Goal: Navigation & Orientation: Find specific page/section

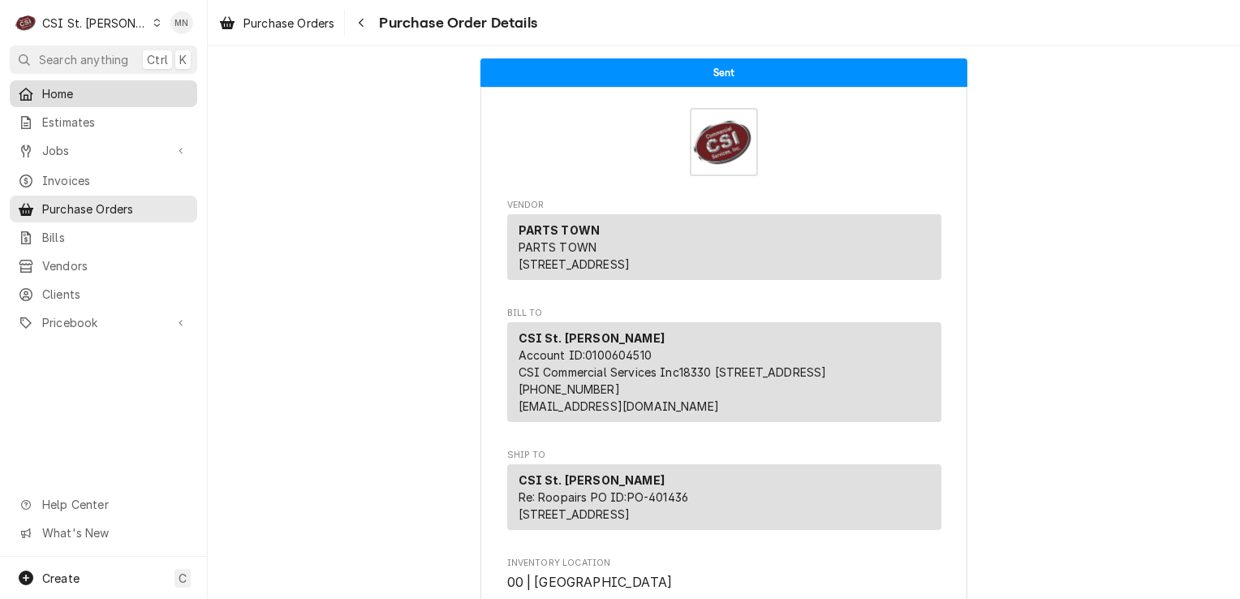
click at [78, 96] on span "Home" at bounding box center [115, 93] width 147 height 17
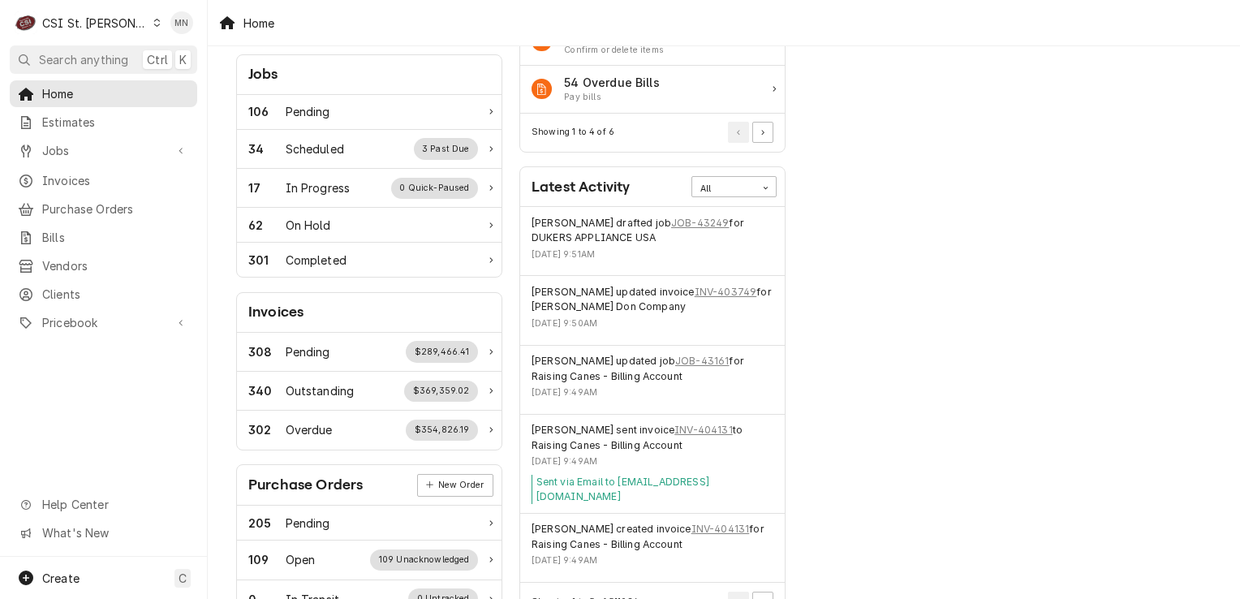
scroll to position [325, 0]
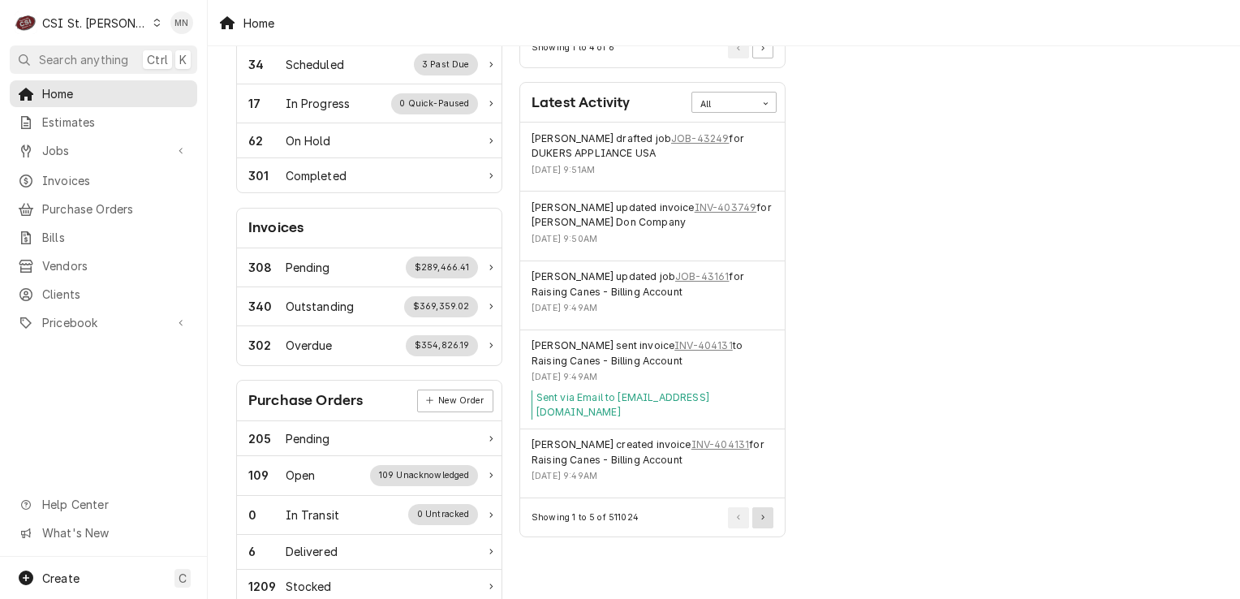
click at [761, 507] on button "Pagination Controls" at bounding box center [762, 517] width 21 height 21
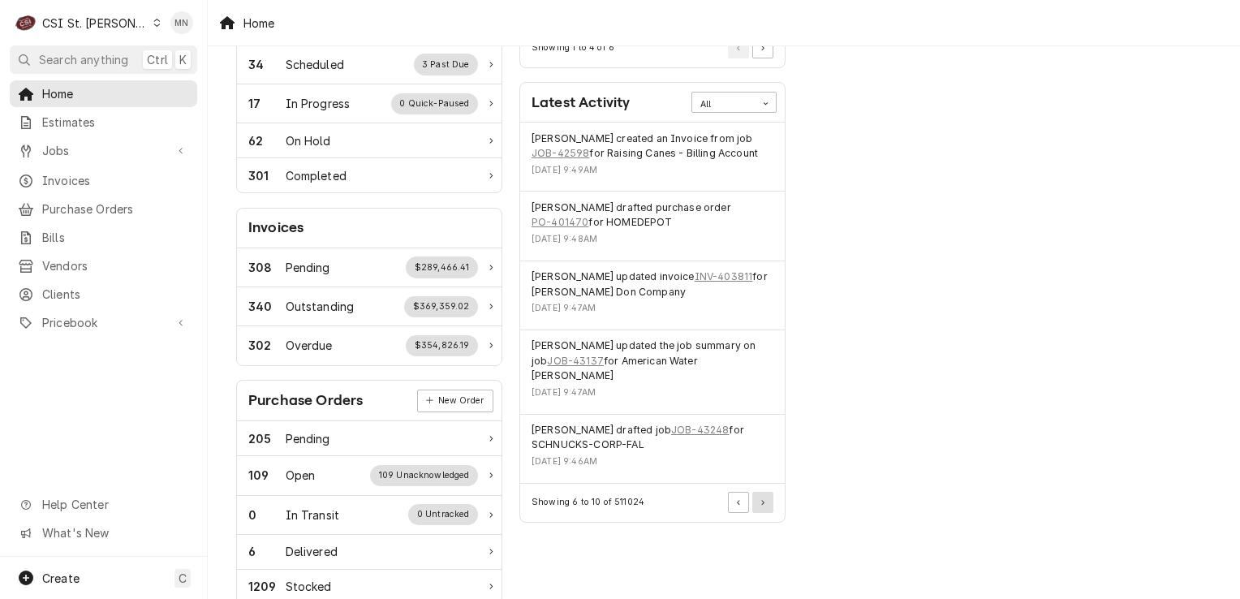
click at [763, 500] on icon "Pagination Controls" at bounding box center [762, 503] width 3 height 6
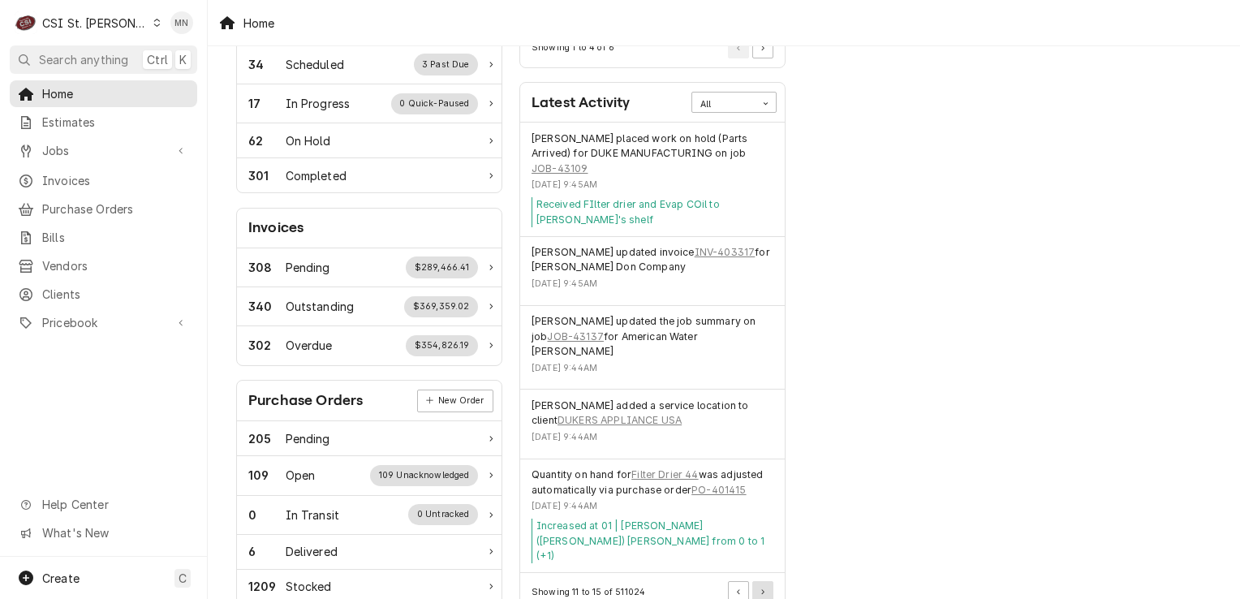
click at [770, 581] on button "Pagination Controls" at bounding box center [762, 591] width 21 height 21
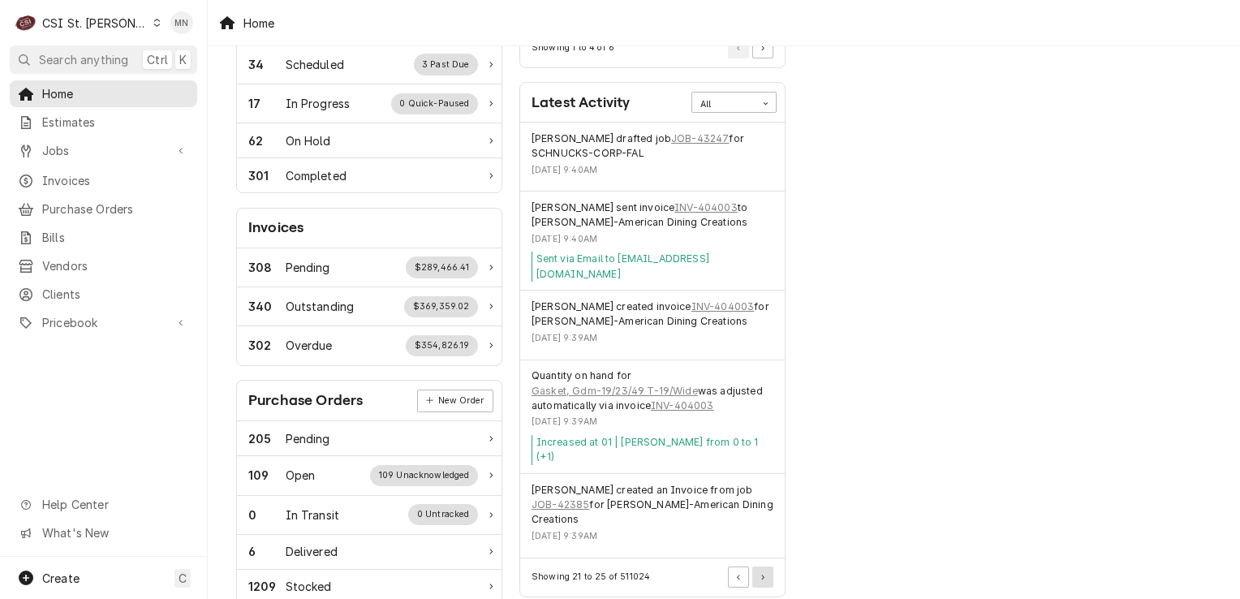
click at [770, 566] on button "Pagination Controls" at bounding box center [762, 576] width 21 height 21
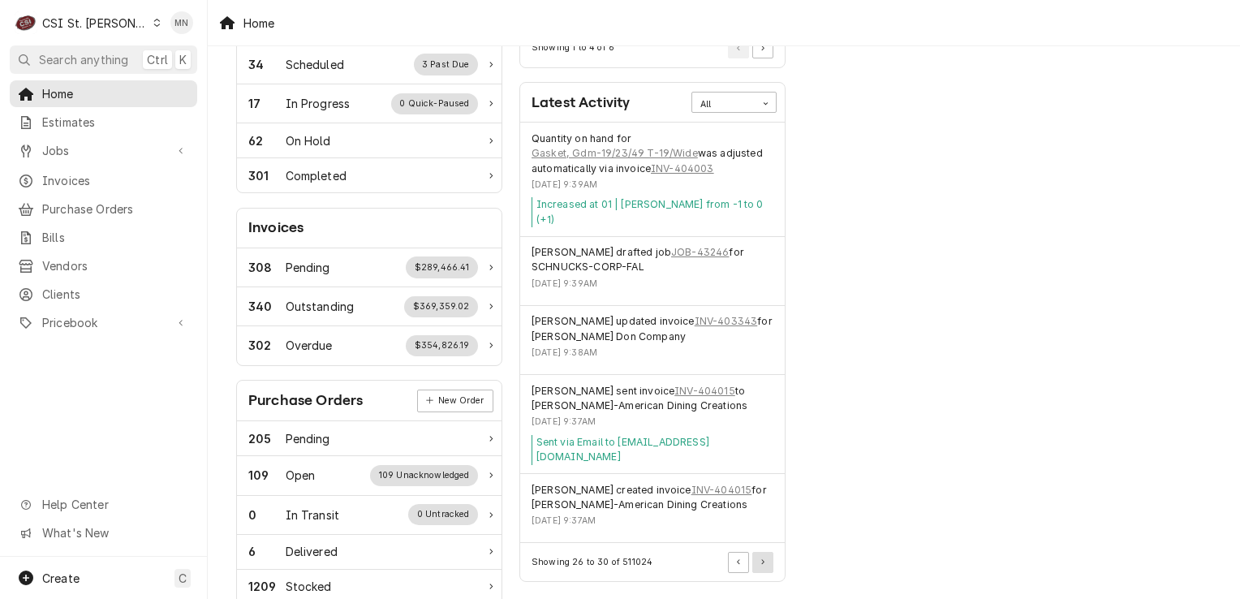
click at [761, 552] on button "Pagination Controls" at bounding box center [762, 562] width 21 height 21
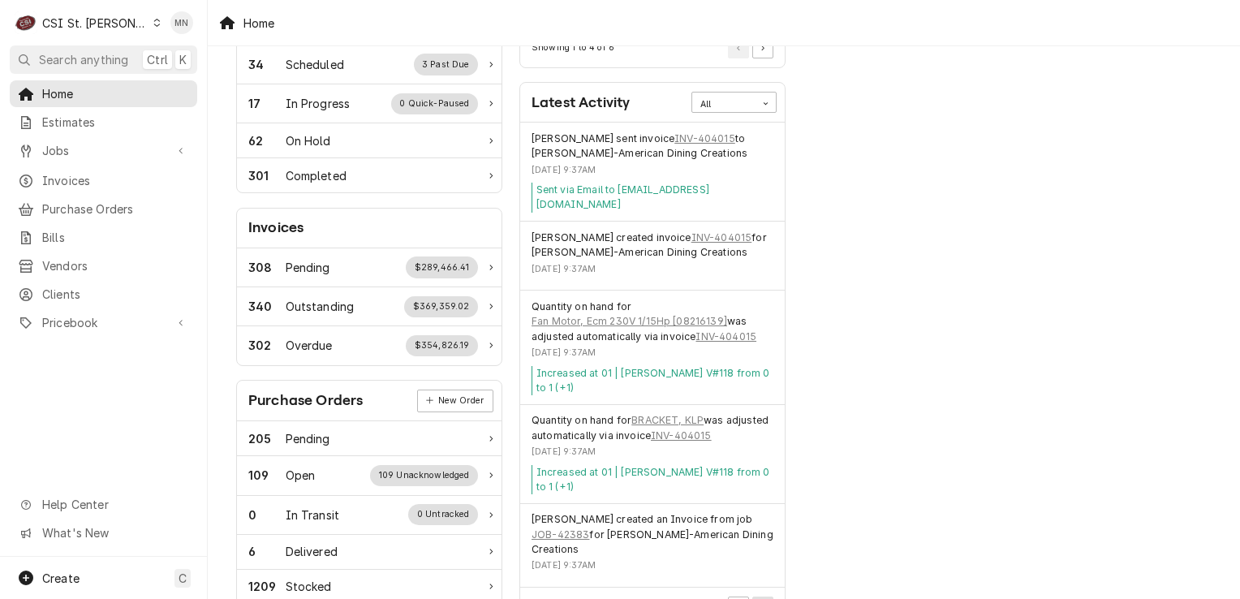
scroll to position [406, 0]
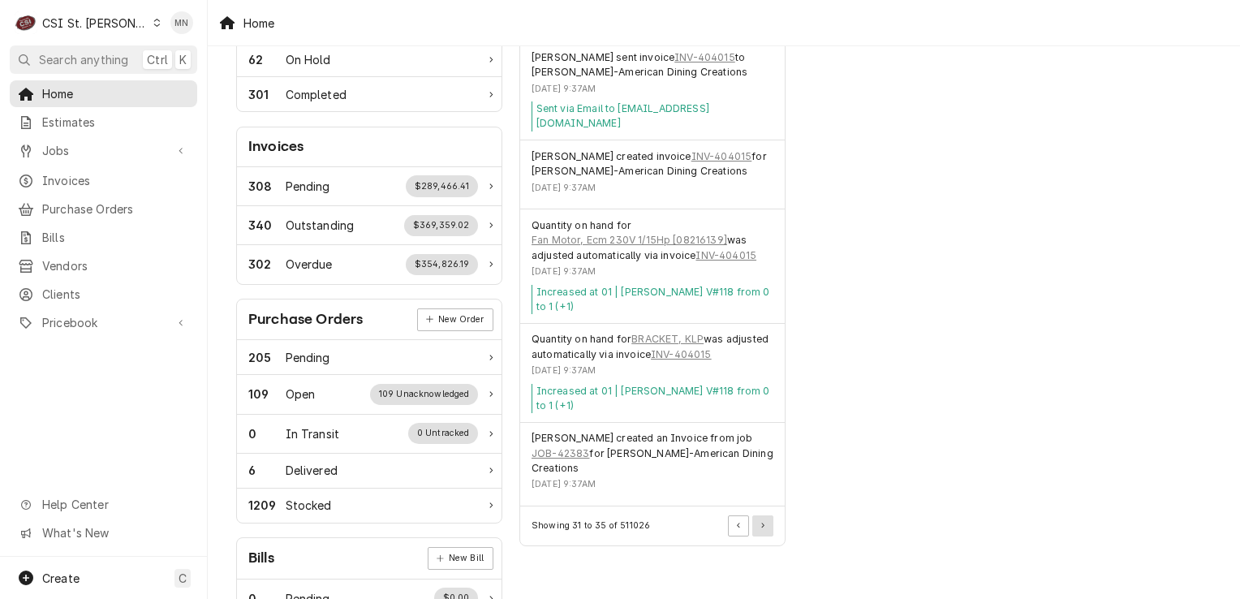
click at [766, 515] on button "Pagination Controls" at bounding box center [762, 525] width 21 height 21
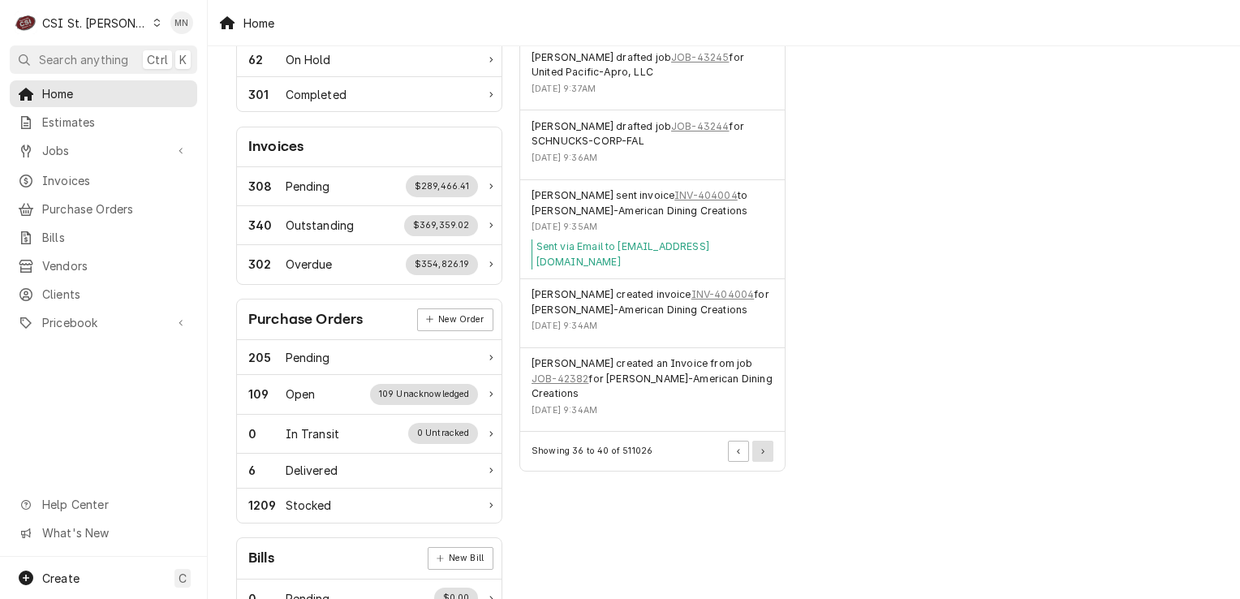
click at [766, 441] on button "Pagination Controls" at bounding box center [762, 451] width 21 height 21
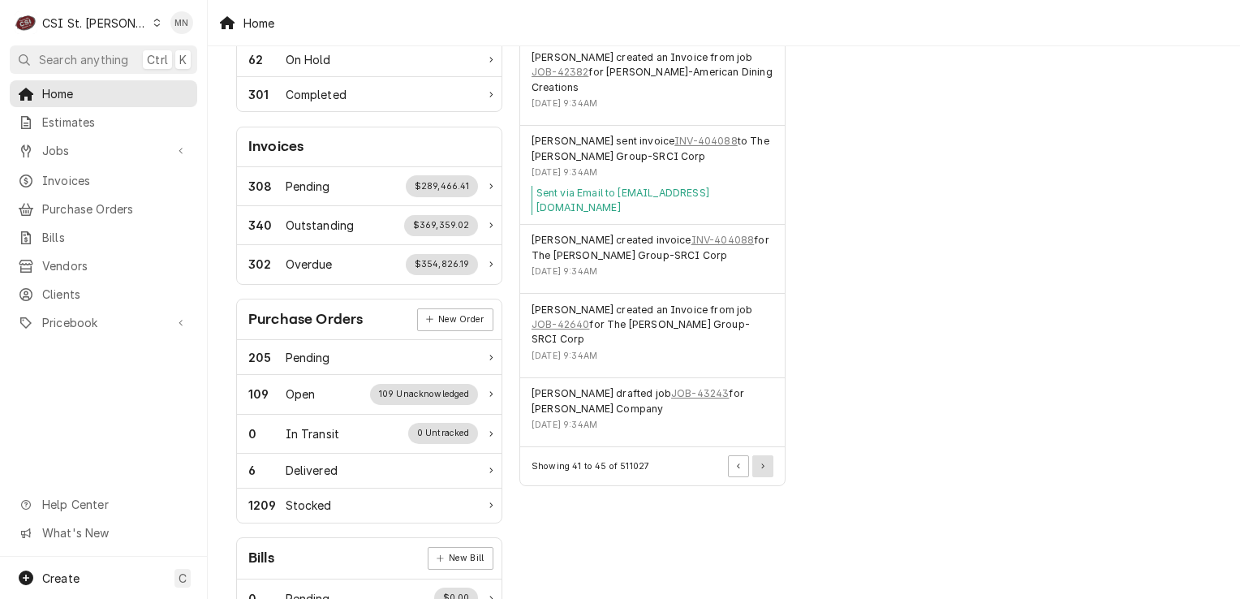
click at [766, 455] on button "Pagination Controls" at bounding box center [762, 465] width 21 height 21
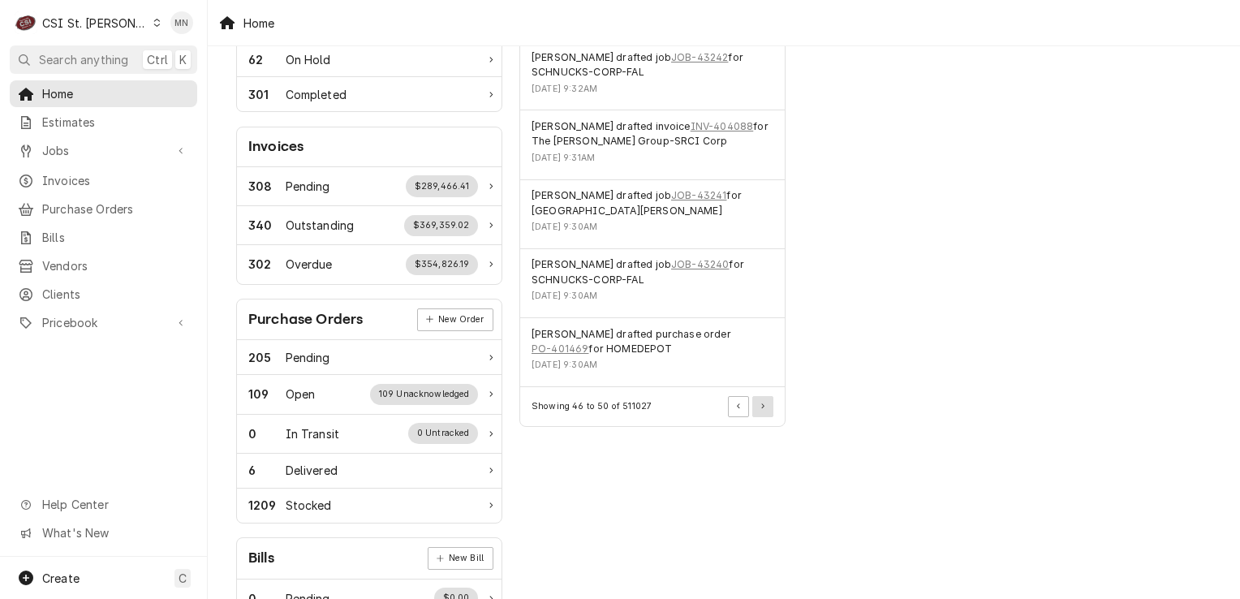
click at [766, 412] on button "Pagination Controls" at bounding box center [762, 406] width 21 height 21
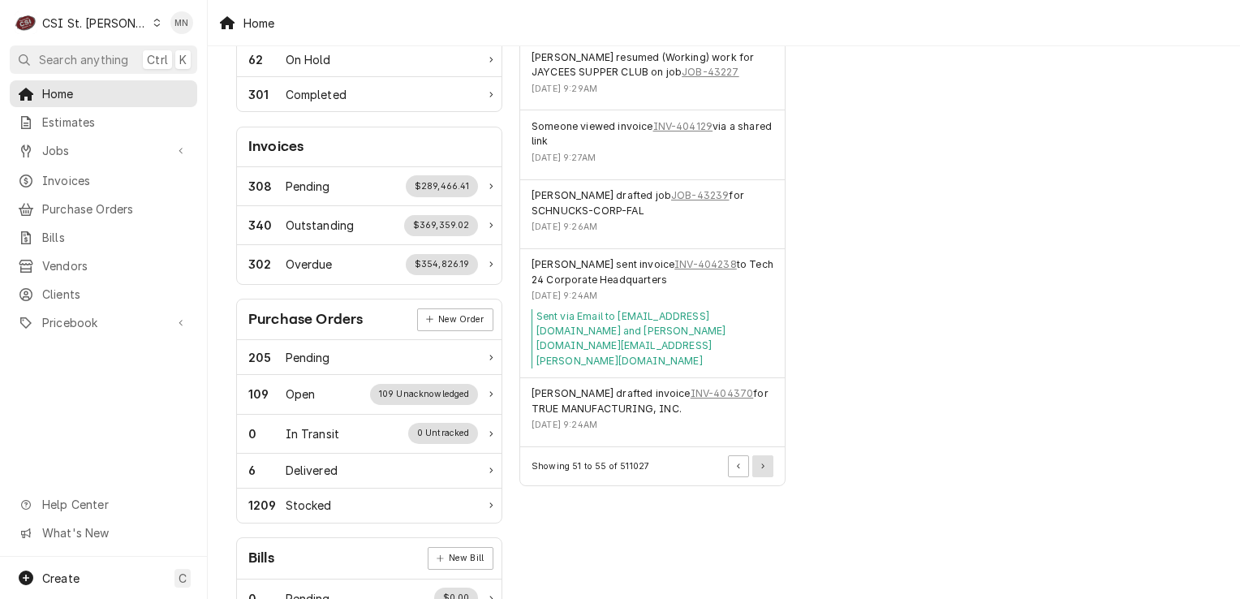
click at [766, 419] on div "Tue, Oct 14, 2025 - 9:24AM" at bounding box center [652, 425] width 242 height 13
click at [767, 455] on button "Pagination Controls" at bounding box center [762, 465] width 21 height 21
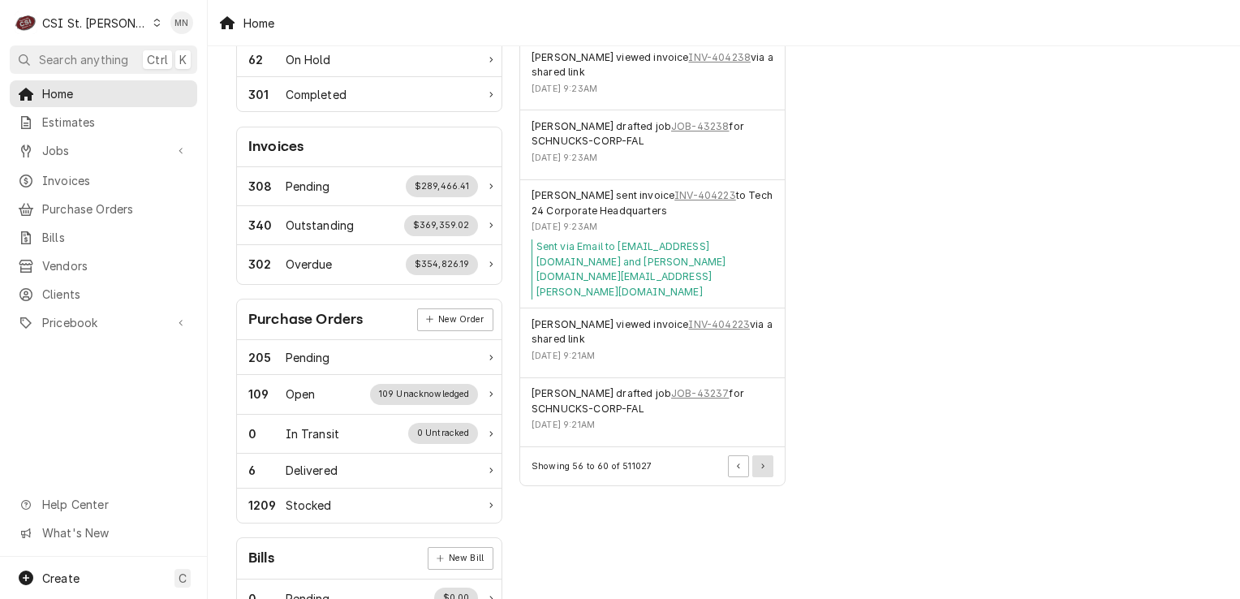
click at [767, 455] on button "Pagination Controls" at bounding box center [762, 465] width 21 height 21
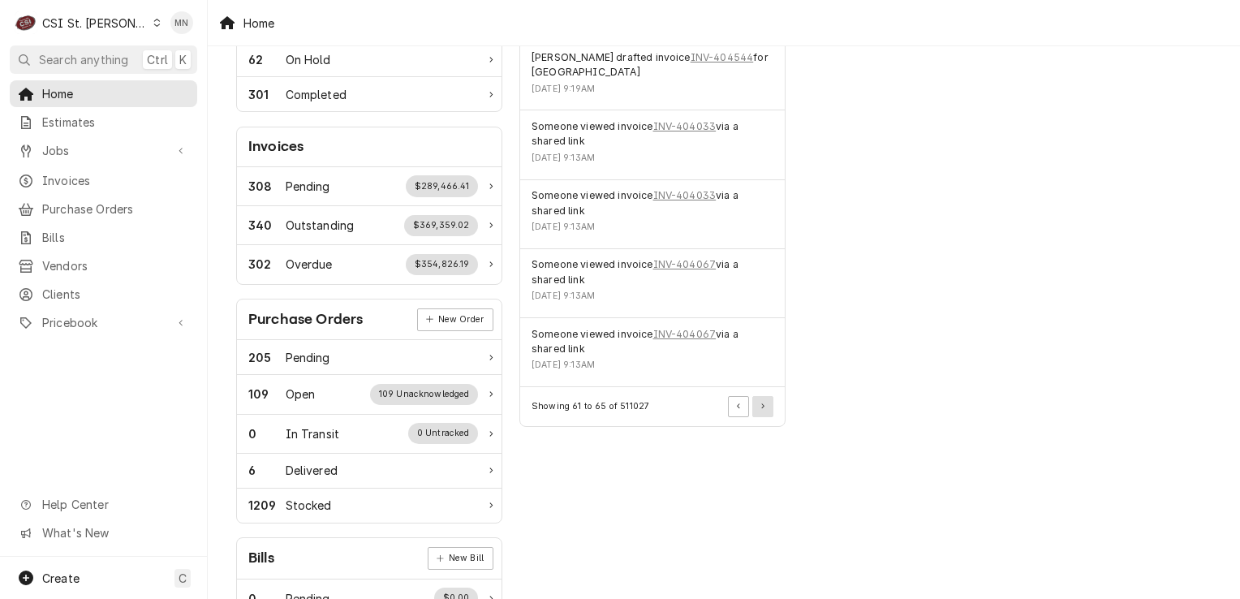
click at [764, 414] on button "Pagination Controls" at bounding box center [762, 406] width 21 height 21
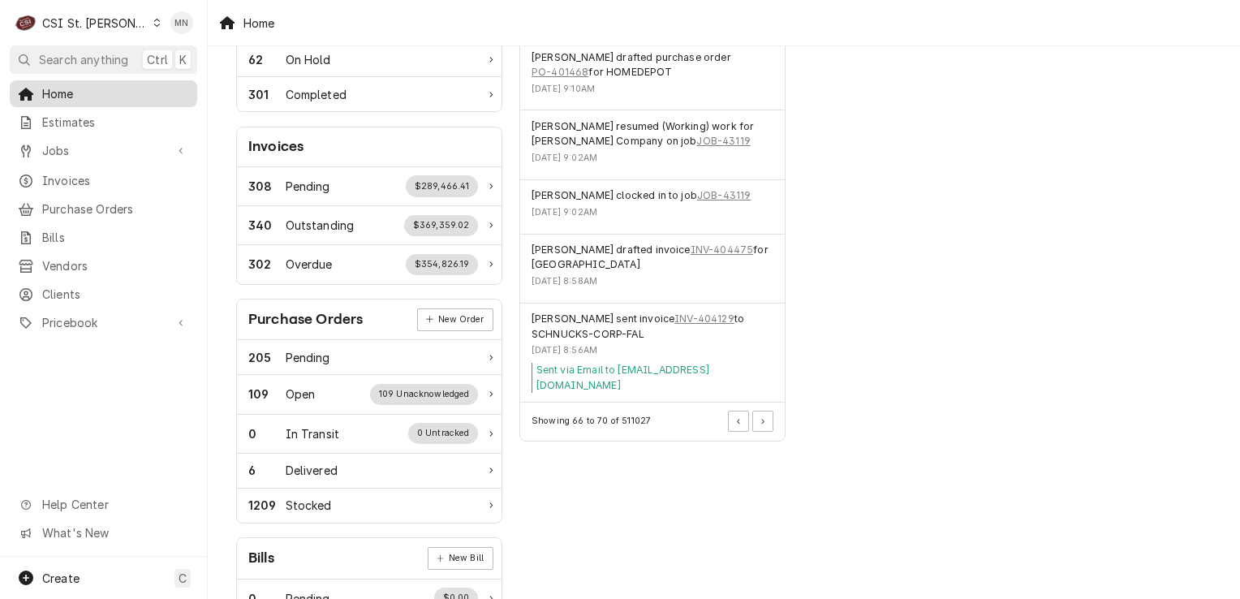
click at [71, 89] on span "Home" at bounding box center [115, 93] width 147 height 17
